Goal: Task Accomplishment & Management: Complete application form

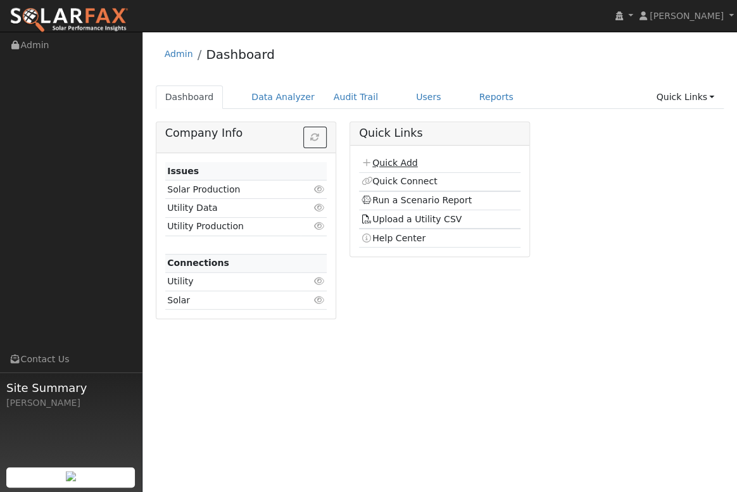
click at [396, 160] on link "Quick Add" at bounding box center [389, 163] width 56 height 10
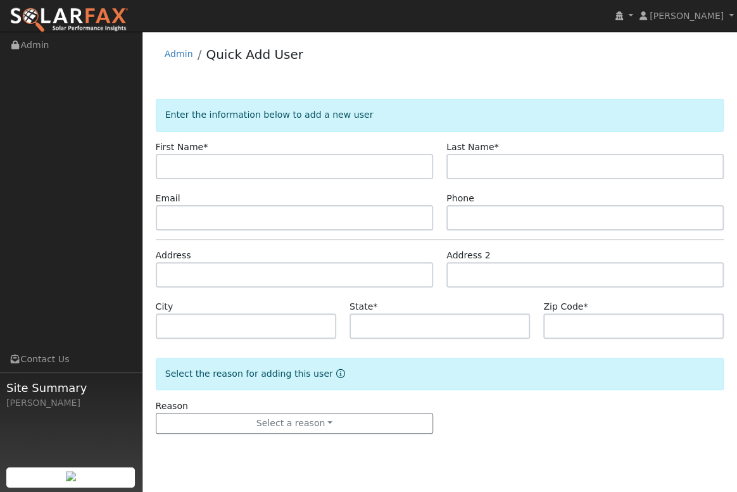
click at [179, 169] on input "text" at bounding box center [294, 166] width 277 height 25
type input "[PERSON_NAME]"
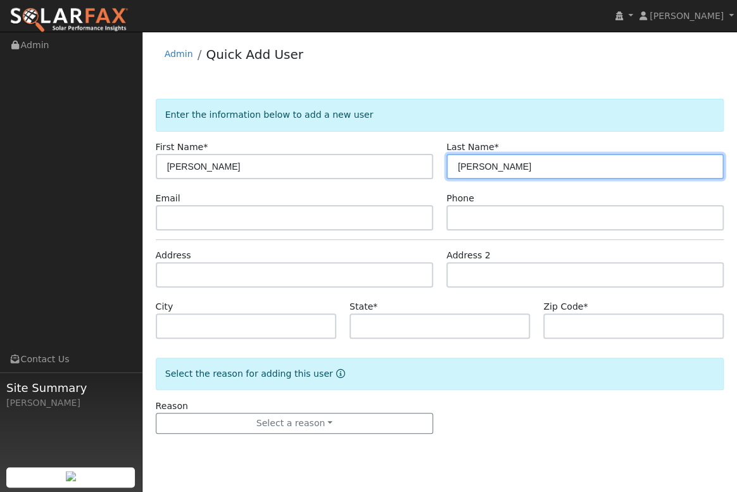
type input "[PERSON_NAME]"
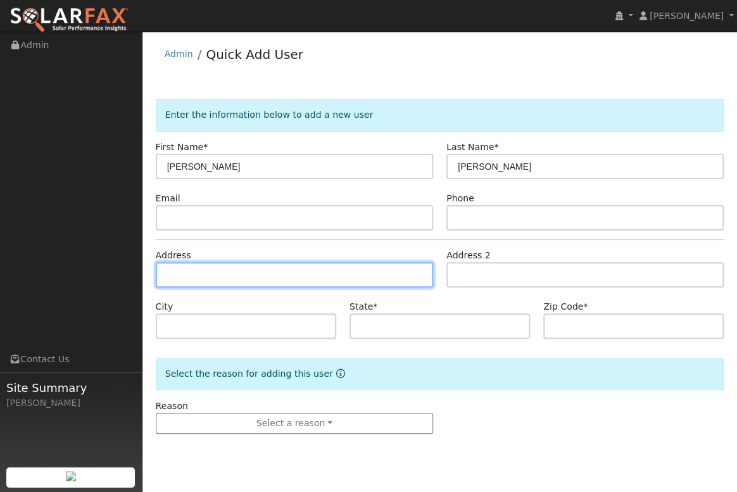
click at [197, 282] on input "text" at bounding box center [294, 274] width 277 height 25
paste input "[STREET_ADDRESS][PERSON_NAME]"
type input "2002 Stella Court"
type input "Paso [PERSON_NAME]"
type input "CA"
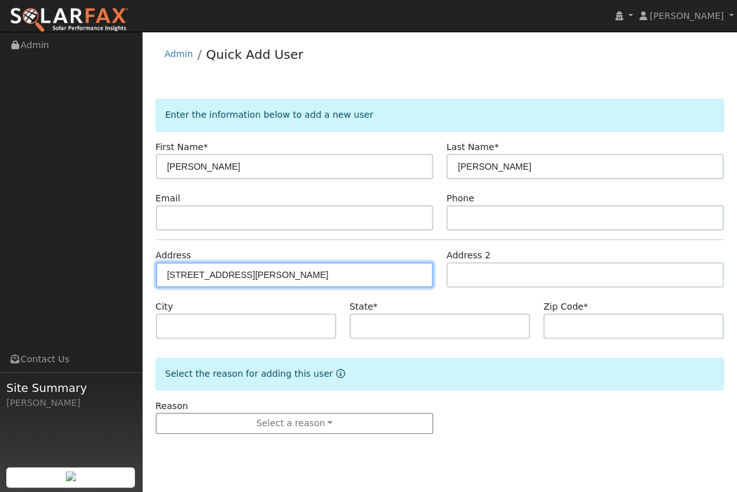
type input "93446"
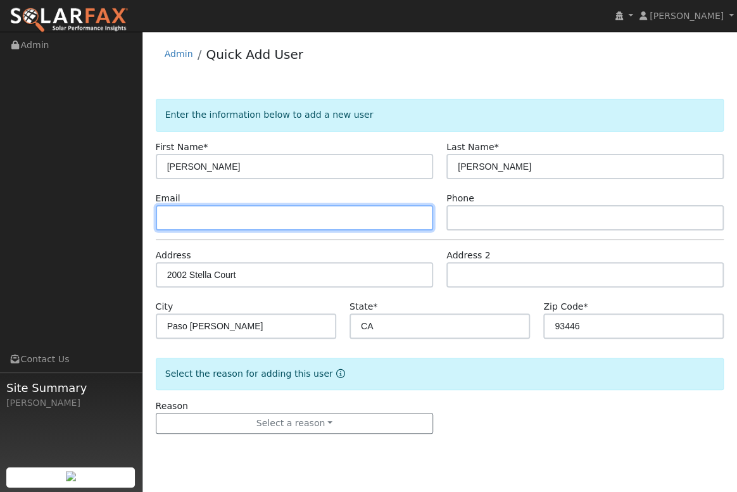
click at [182, 215] on input "text" at bounding box center [294, 217] width 277 height 25
paste input "xj0nj0n51@gmail.com"
type input "xj0nj0n51@gmail.com"
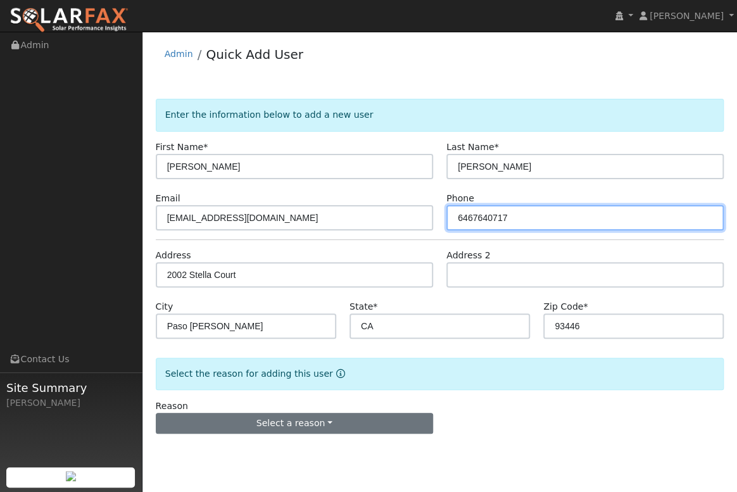
type input "6467640717"
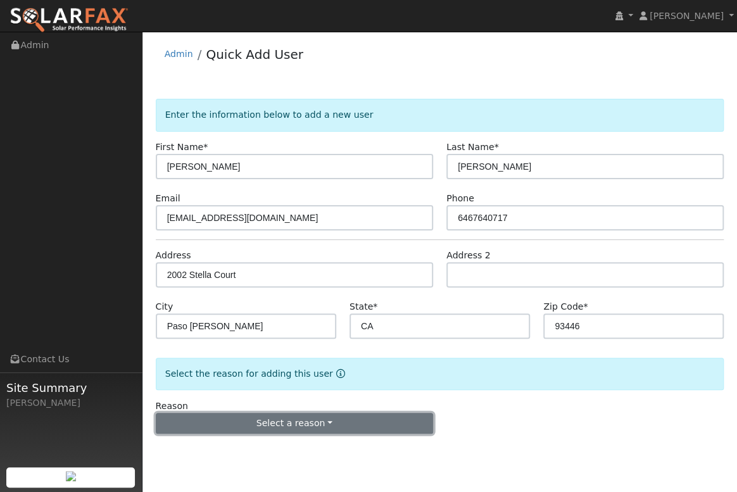
click at [289, 419] on button "Select a reason" at bounding box center [294, 424] width 277 height 22
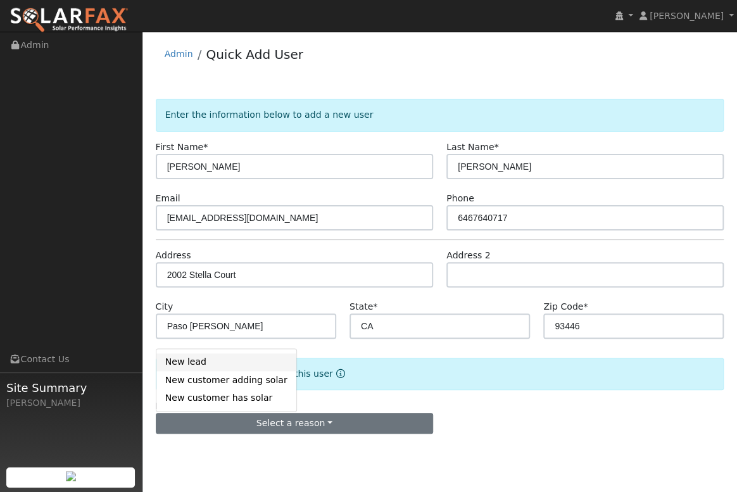
click at [207, 361] on link "New lead" at bounding box center [226, 362] width 140 height 18
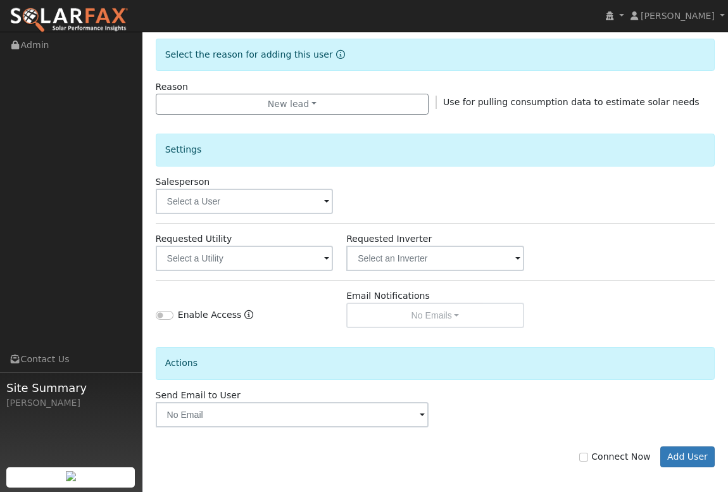
scroll to position [325, 0]
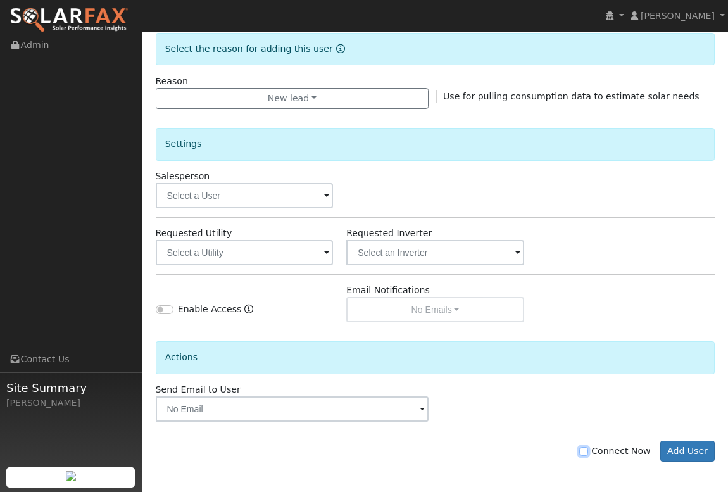
click at [588, 450] on input "Connect Now" at bounding box center [583, 451] width 9 height 9
checkbox input "true"
click at [710, 456] on button "Add User" at bounding box center [688, 452] width 55 height 22
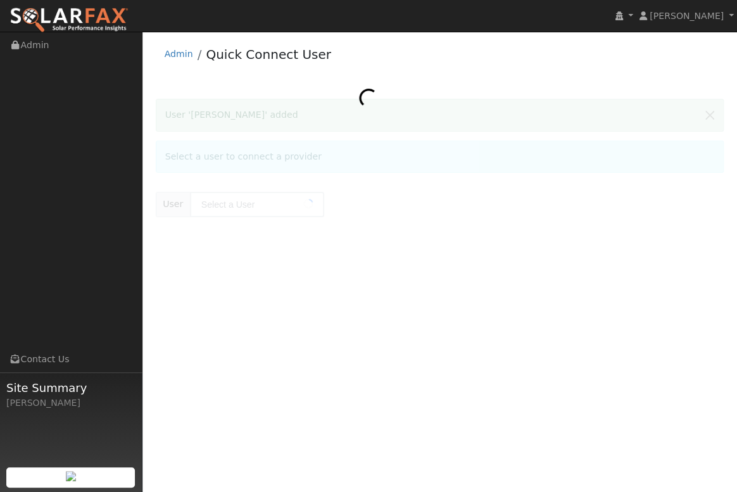
type input "[PERSON_NAME]"
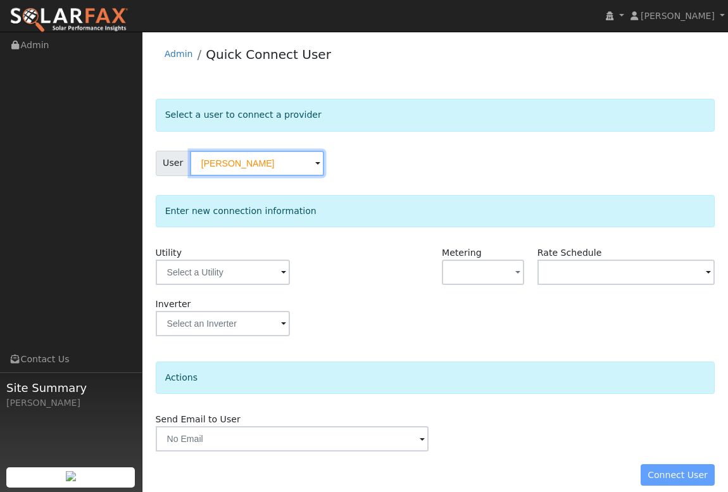
scroll to position [12, 0]
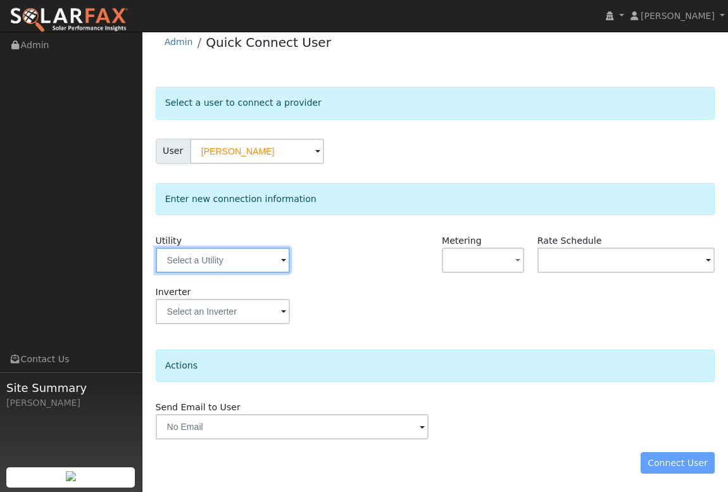
click at [275, 262] on input "text" at bounding box center [223, 260] width 134 height 25
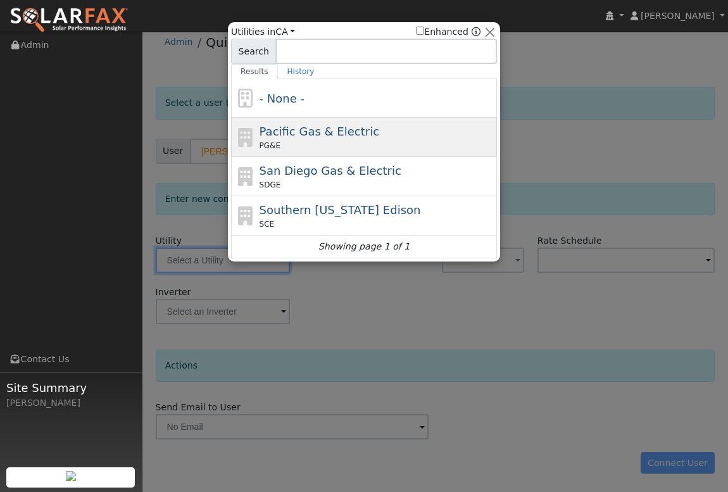
click at [298, 137] on span "Pacific Gas & Electric" at bounding box center [320, 131] width 120 height 13
type input "PG&E"
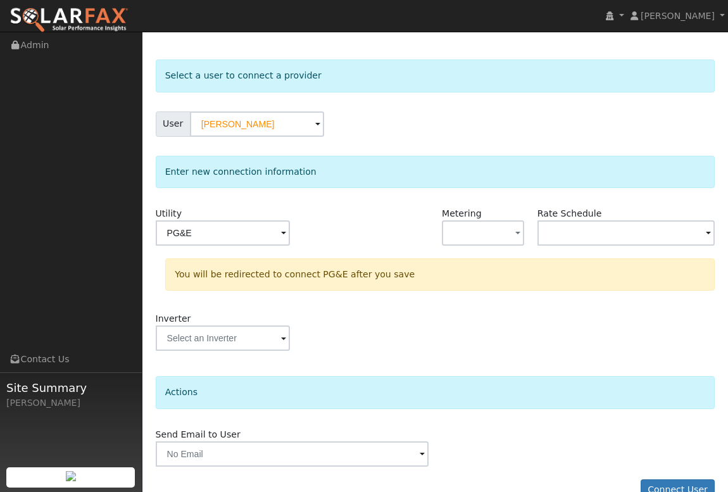
scroll to position [66, 0]
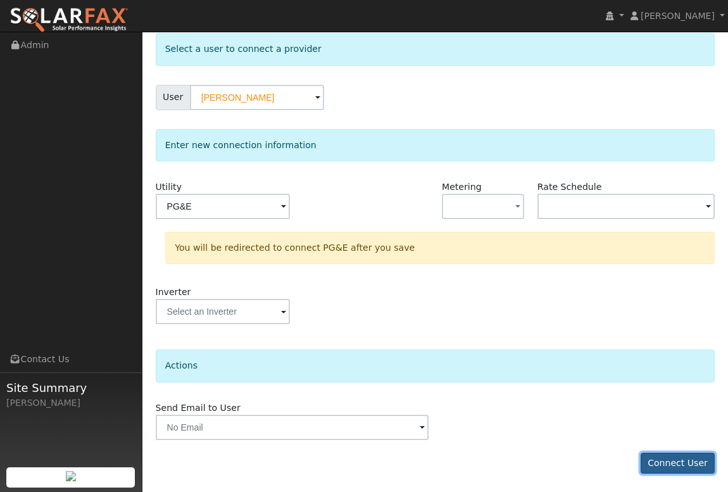
click at [681, 465] on button "Connect User" at bounding box center [678, 464] width 75 height 22
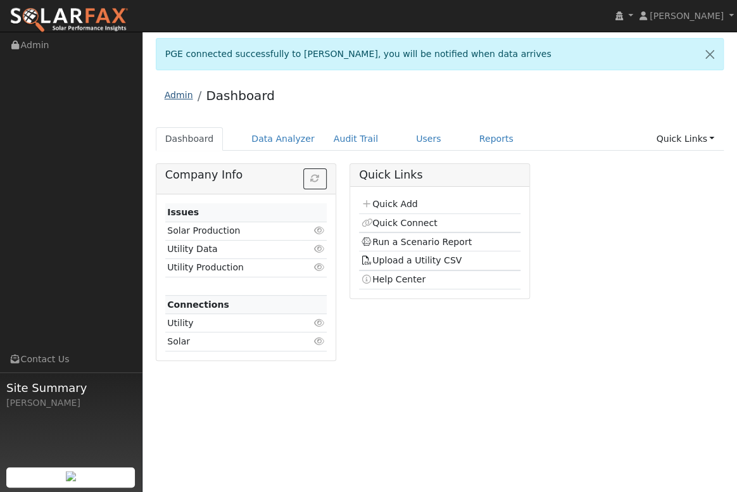
drag, startPoint x: 174, startPoint y: 96, endPoint x: 186, endPoint y: 101, distance: 13.3
click at [174, 96] on link "Admin" at bounding box center [179, 95] width 28 height 10
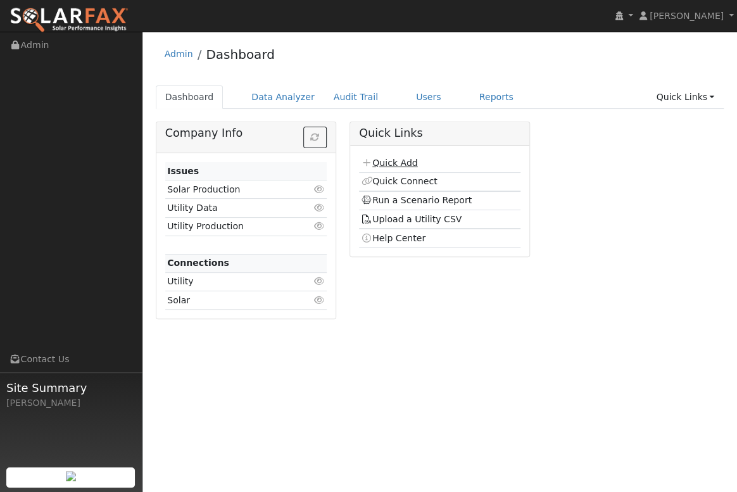
click at [394, 165] on link "Quick Add" at bounding box center [389, 163] width 56 height 10
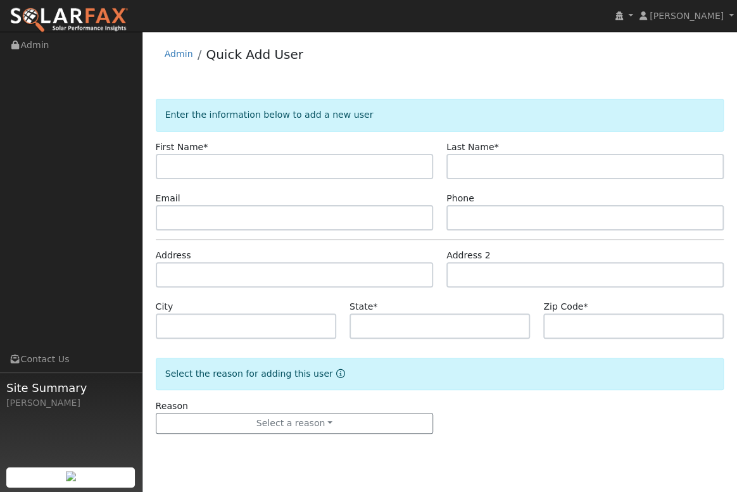
click at [207, 165] on input "text" at bounding box center [294, 166] width 277 height 25
type input "[PERSON_NAME]"
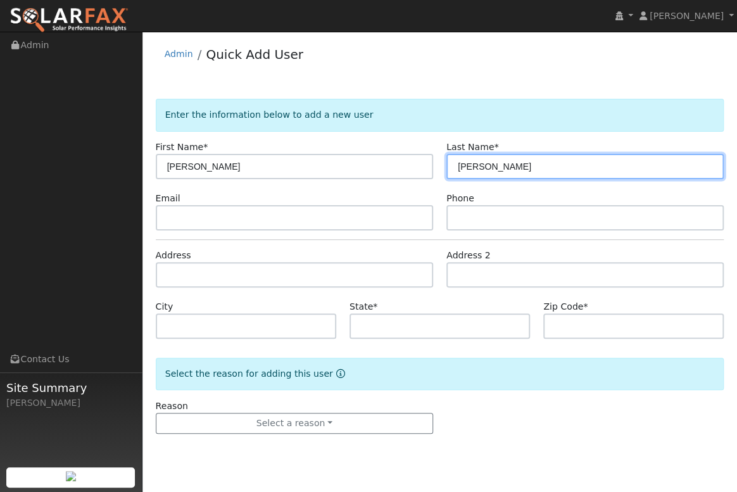
type input "[PERSON_NAME]"
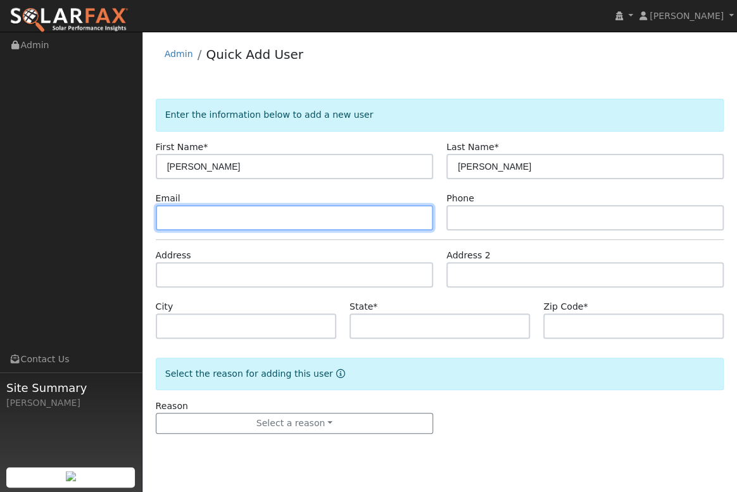
click at [184, 218] on input "text" at bounding box center [294, 217] width 277 height 25
paste input "[EMAIL_ADDRESS][DOMAIN_NAME]"
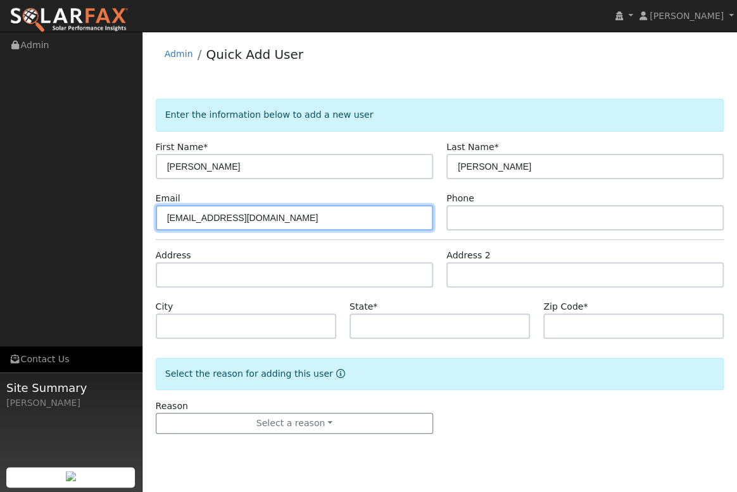
type input "[EMAIL_ADDRESS][DOMAIN_NAME]"
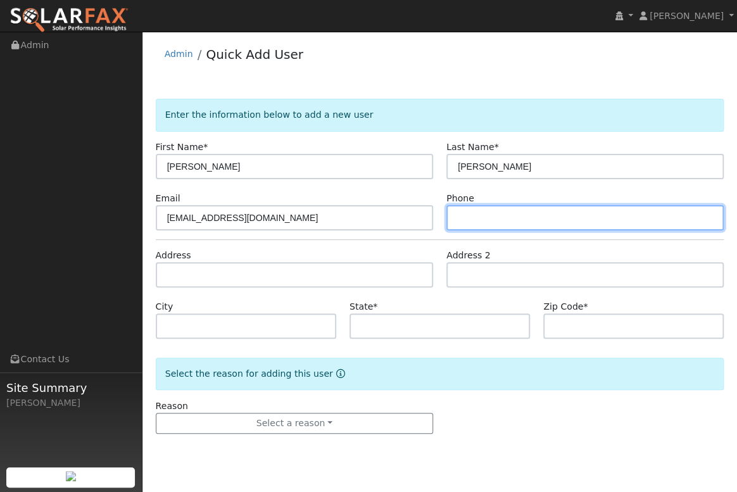
click at [481, 212] on input "text" at bounding box center [584, 217] width 277 height 25
paste input "805-400-0410("
type input "805-400-0410("
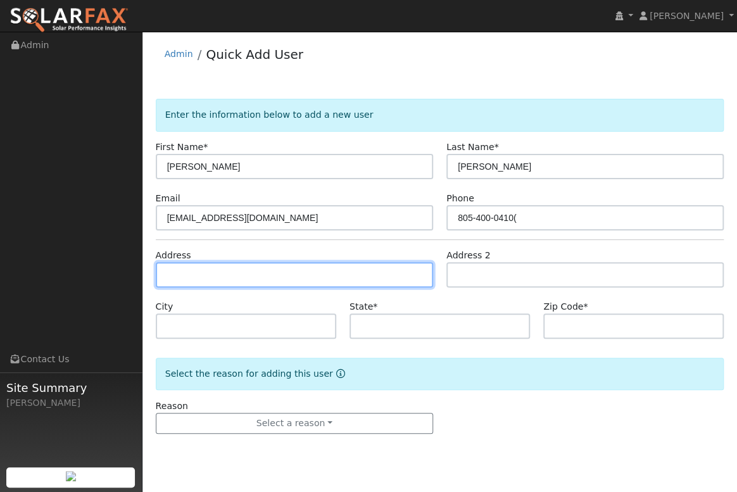
click at [191, 272] on input "text" at bounding box center [294, 274] width 277 height 25
paste input "7355 Santa Ynez Ave, Atascadero, CA 93422, USA"
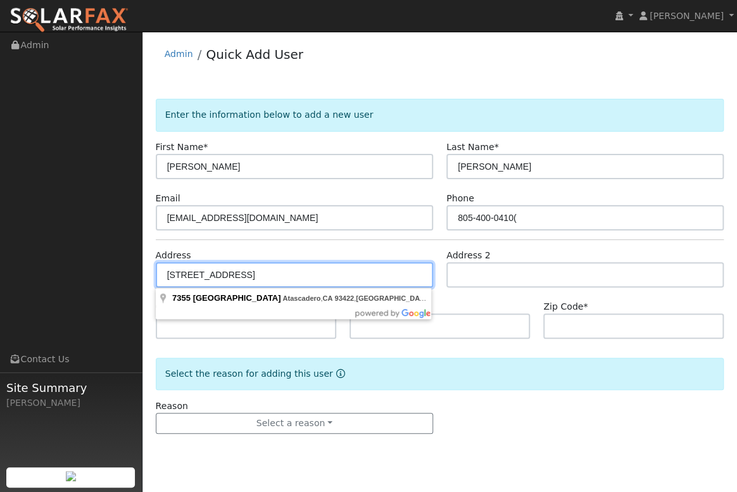
type input "7355 Santa Ynez Avenue"
type input "Atascadero"
type input "CA"
type input "93422"
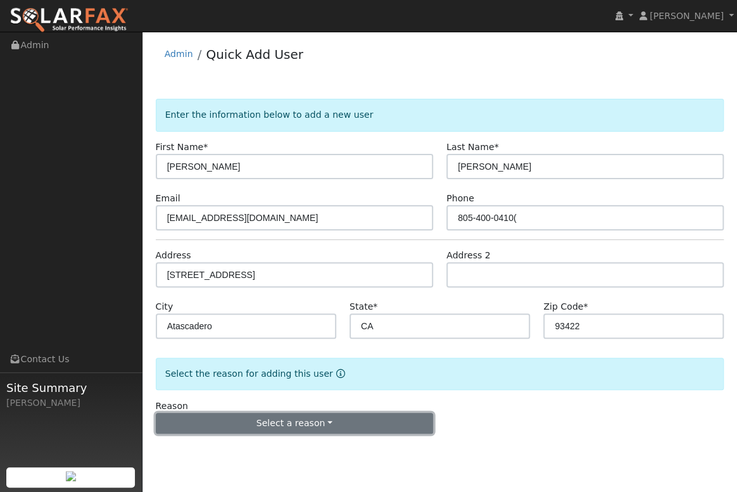
click at [309, 424] on button "Select a reason" at bounding box center [294, 424] width 277 height 22
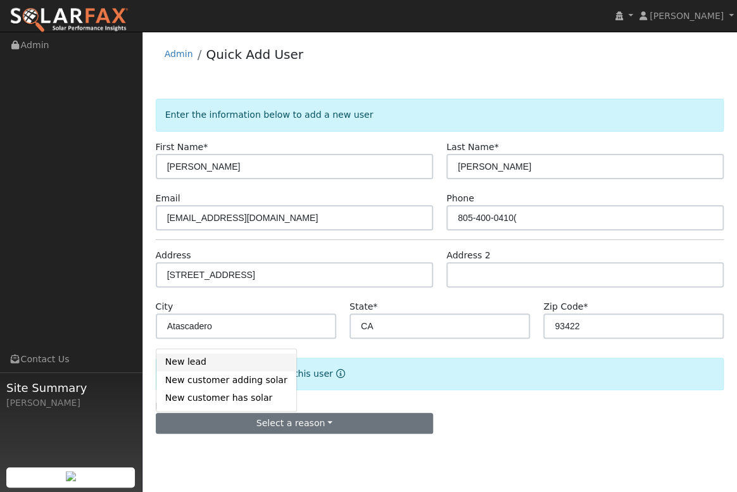
click at [214, 365] on link "New lead" at bounding box center [226, 362] width 140 height 18
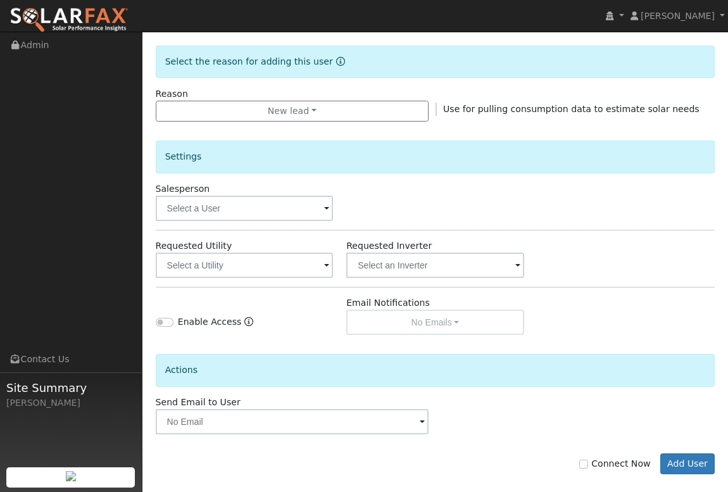
scroll to position [325, 0]
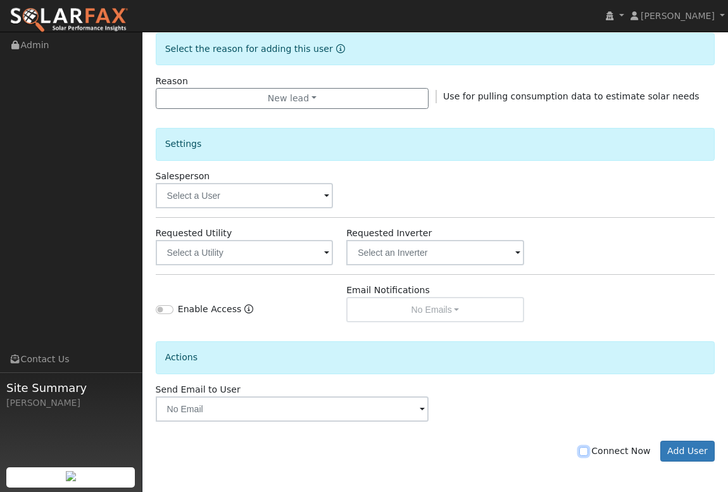
click at [588, 449] on input "Connect Now" at bounding box center [583, 451] width 9 height 9
checkbox input "true"
click at [695, 447] on button "Add User" at bounding box center [688, 452] width 55 height 22
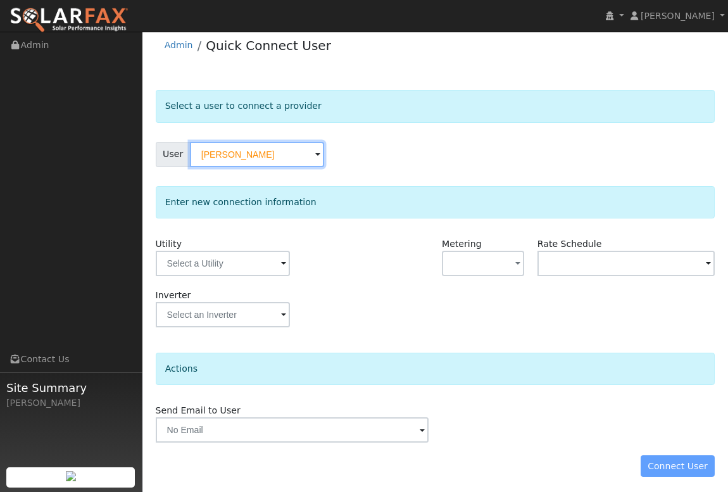
scroll to position [12, 0]
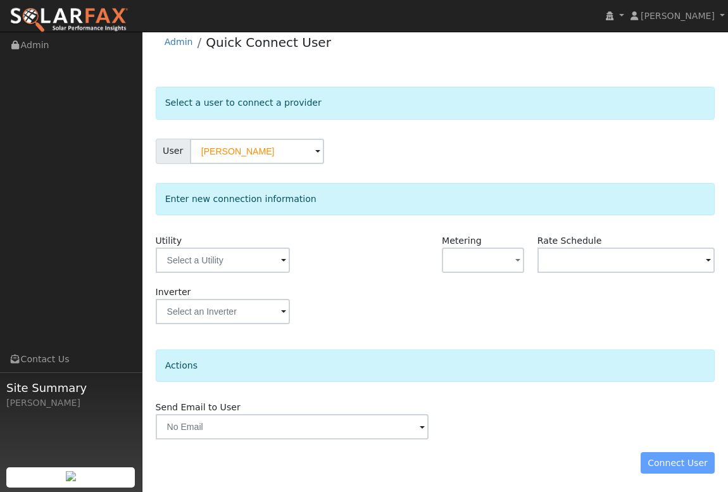
click at [282, 258] on span at bounding box center [283, 261] width 5 height 15
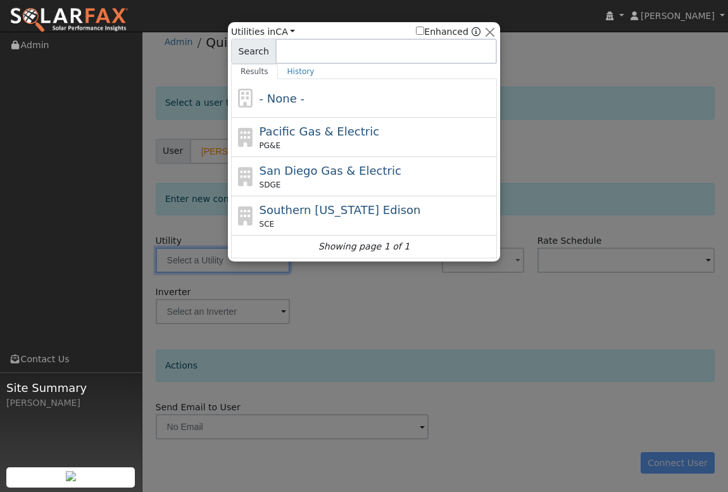
click at [327, 128] on span "Pacific Gas & Electric" at bounding box center [320, 131] width 120 height 13
type input "PG&E"
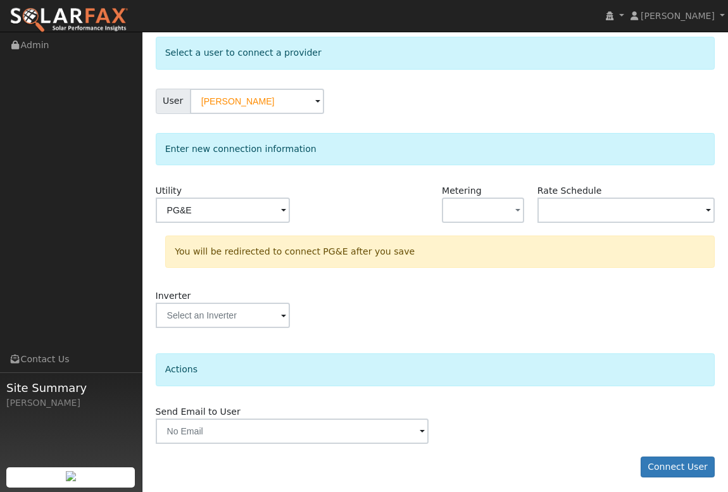
scroll to position [66, 0]
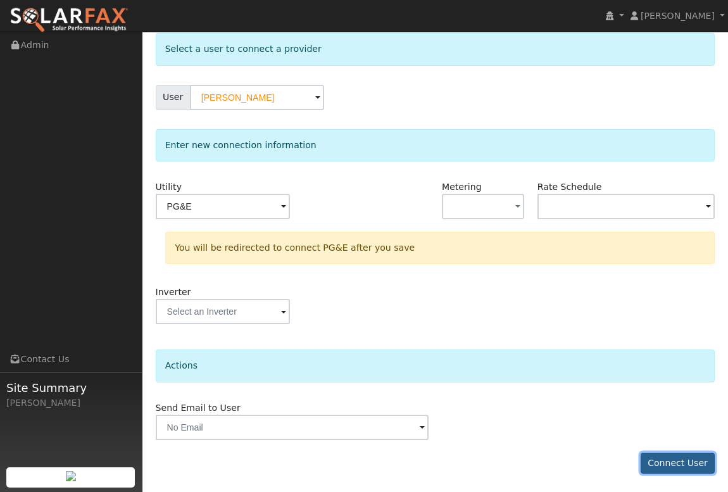
click at [690, 463] on button "Connect User" at bounding box center [678, 464] width 75 height 22
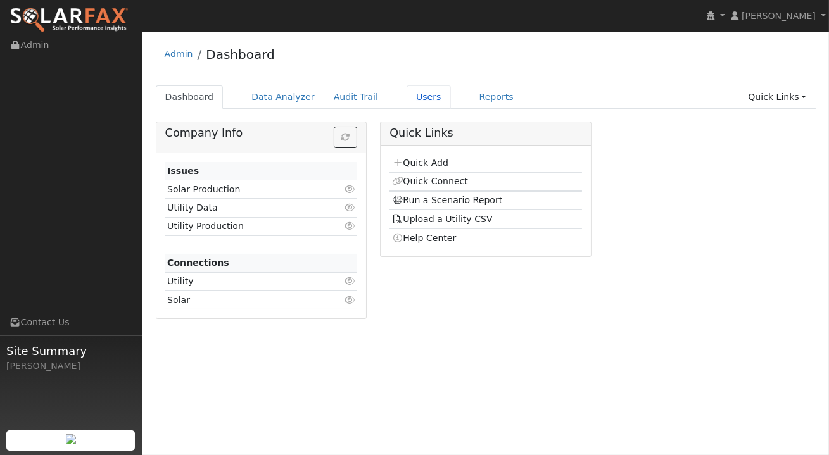
click at [411, 97] on link "Users" at bounding box center [429, 96] width 44 height 23
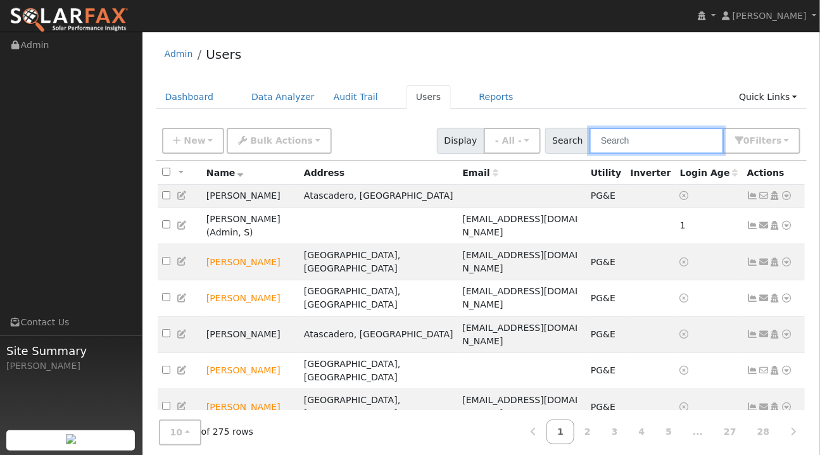
click at [635, 140] on input "text" at bounding box center [657, 141] width 134 height 26
type input "[PERSON_NAME]"
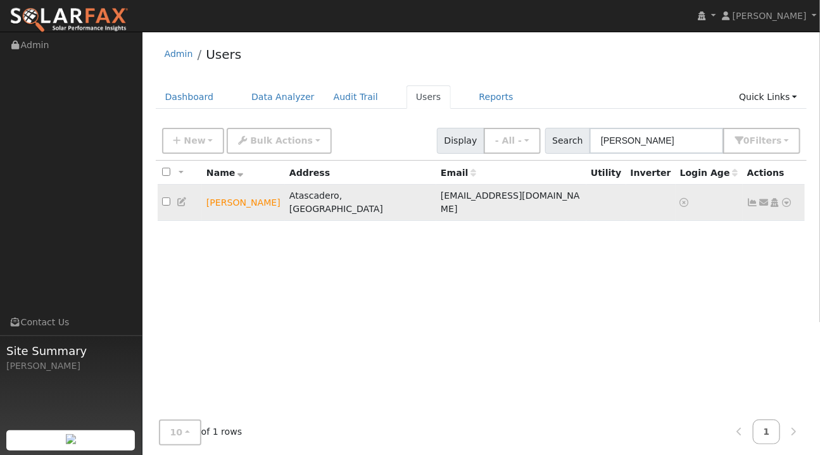
click at [788, 198] on icon at bounding box center [787, 202] width 11 height 9
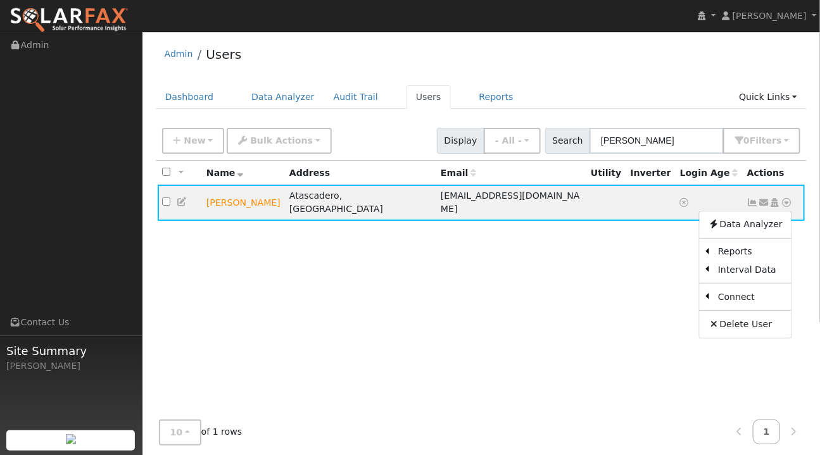
click at [0, 0] on link "Utility" at bounding box center [0, 0] width 0 height 0
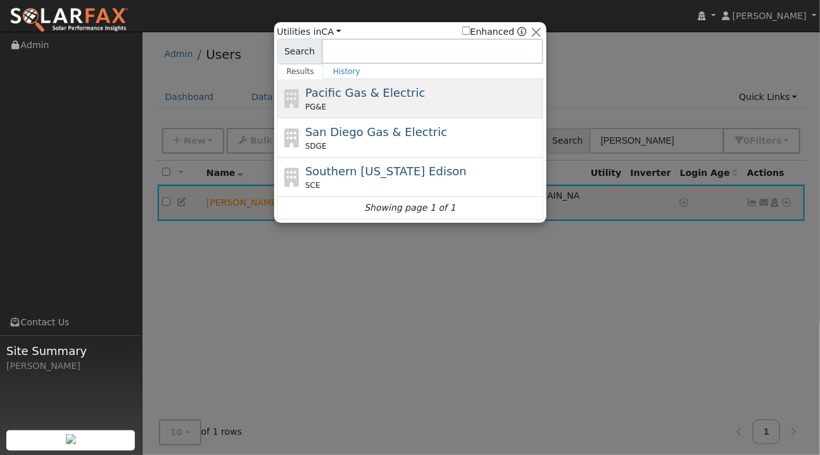
click at [353, 98] on span "Pacific Gas & Electric" at bounding box center [365, 92] width 120 height 13
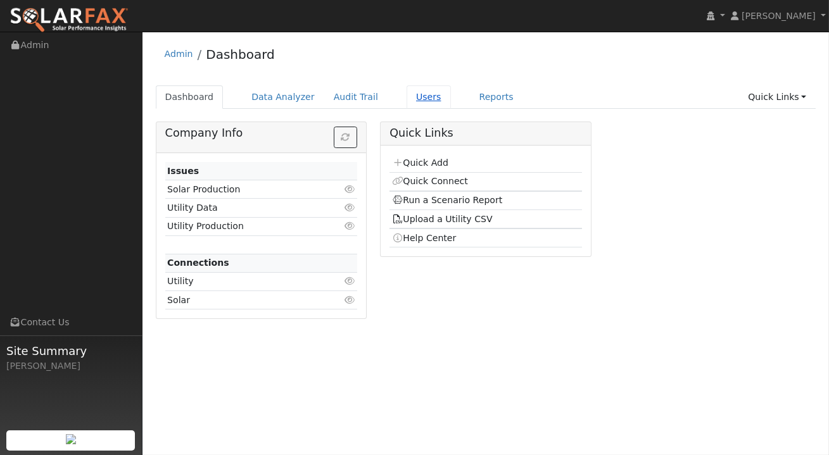
click at [408, 100] on link "Users" at bounding box center [429, 96] width 44 height 23
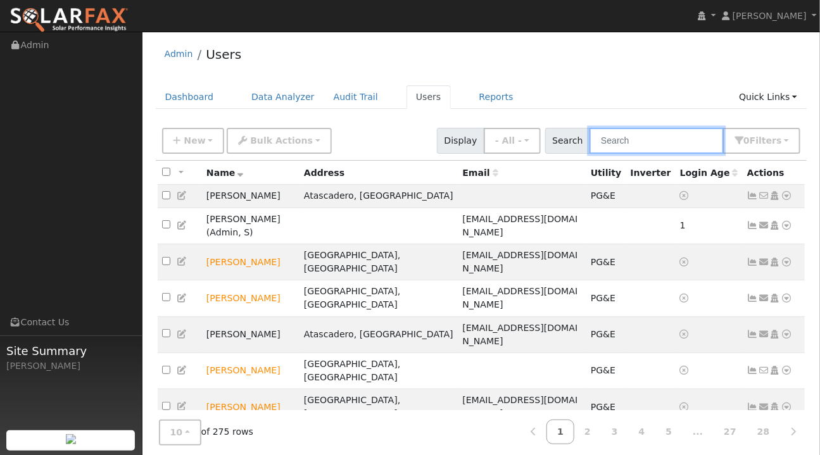
click at [635, 138] on input "text" at bounding box center [657, 141] width 134 height 26
type input "[PERSON_NAME]"
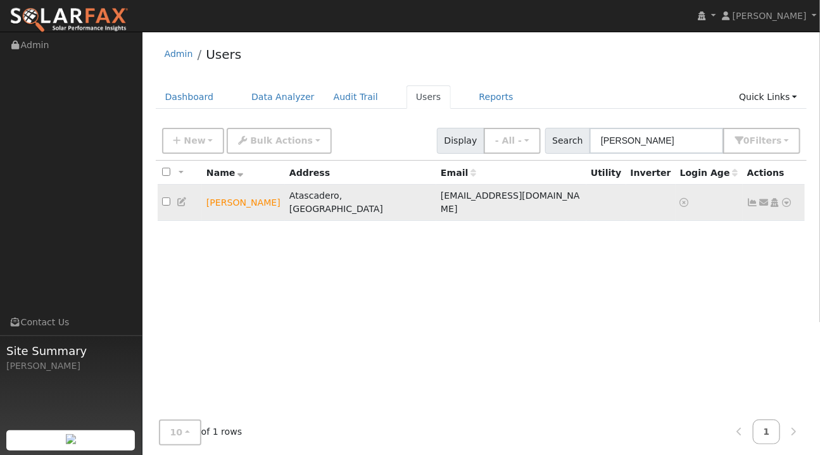
click at [787, 198] on icon at bounding box center [787, 202] width 11 height 9
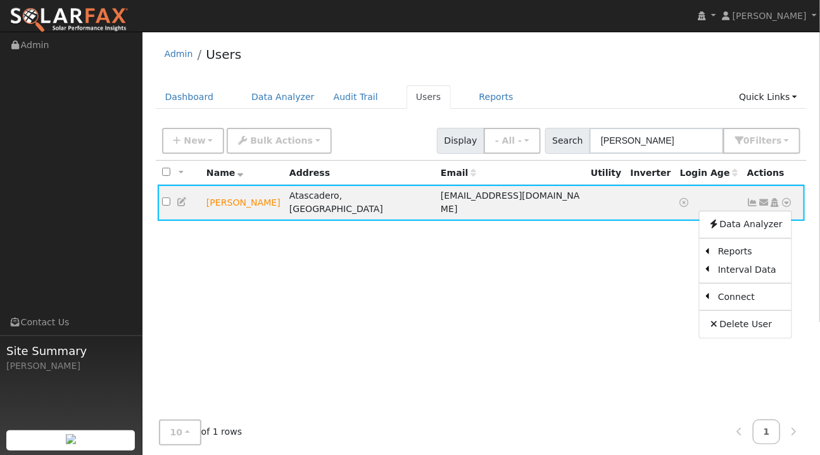
click at [0, 0] on link "Utility" at bounding box center [0, 0] width 0 height 0
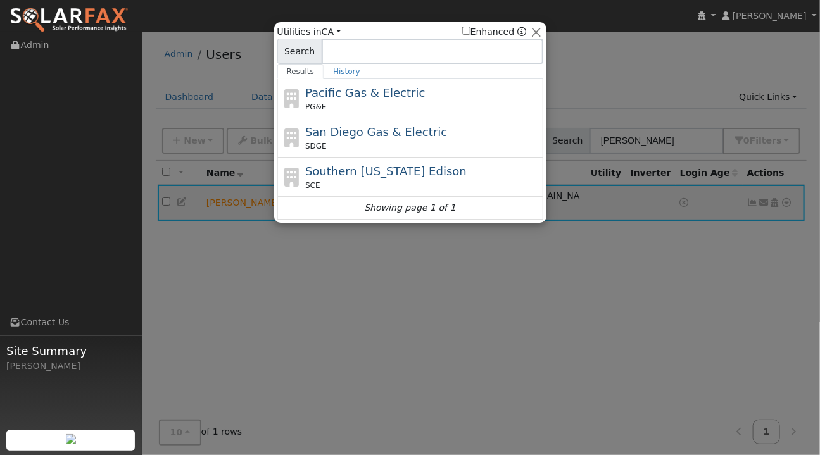
click at [363, 100] on div "Pacific Gas & Electric PG&E" at bounding box center [422, 98] width 235 height 28
